Goal: Check status: Check status

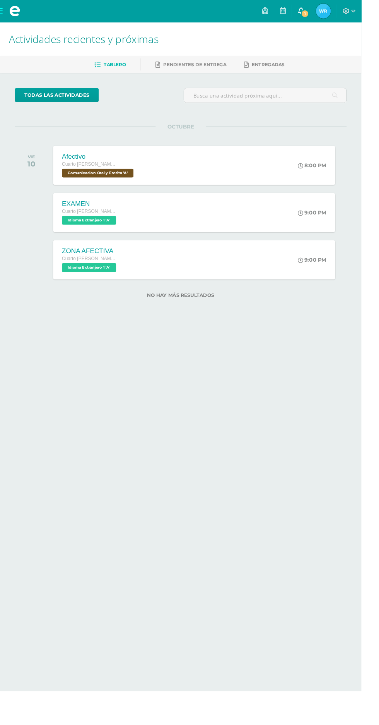
click at [324, 18] on span "1" at bounding box center [320, 14] width 9 height 9
click at [350, 213] on div "9:00 PM" at bounding box center [332, 222] width 41 height 41
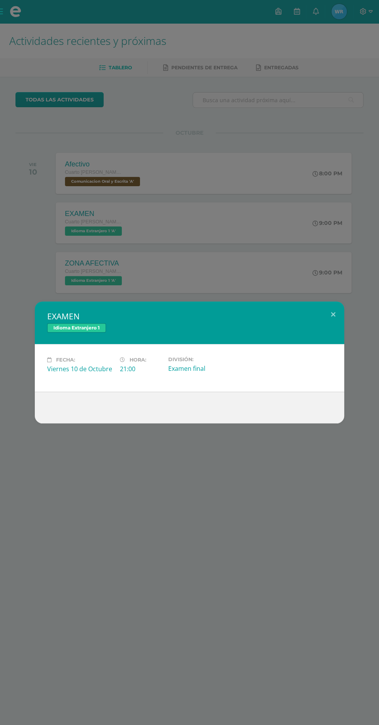
click at [322, 90] on div "EXAMEN Idioma Extranjero 1 Fecha: Viernes 10 de Octubre Hora: 21:00 División: E…" at bounding box center [189, 362] width 379 height 725
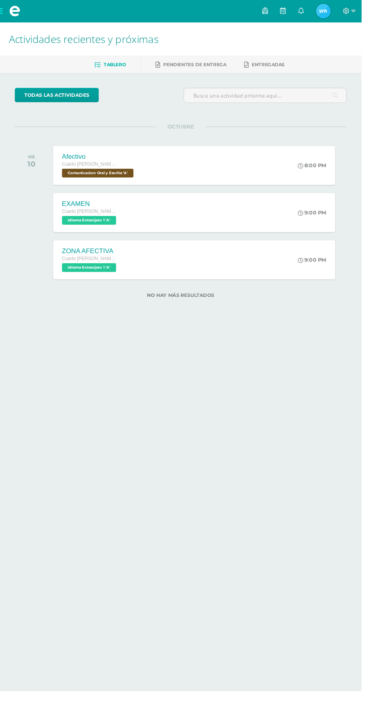
click at [347, 15] on img at bounding box center [339, 11] width 15 height 15
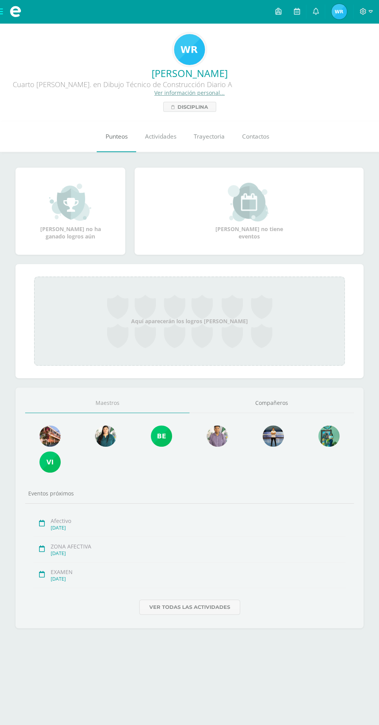
click at [124, 143] on link "Punteos" at bounding box center [116, 136] width 39 height 31
